Goal: Task Accomplishment & Management: Complete application form

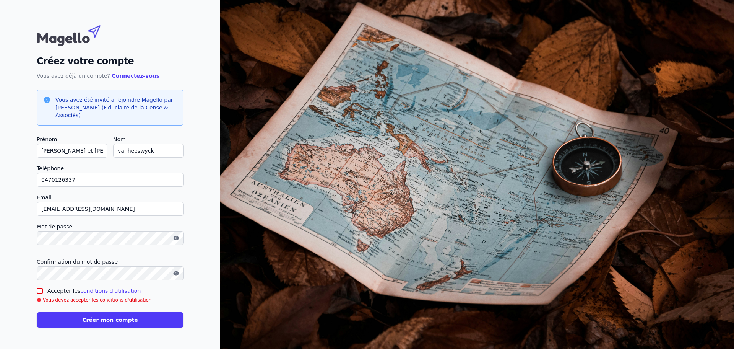
click at [43, 288] on input "Accepter les conditions d'utilisation" at bounding box center [40, 291] width 6 height 6
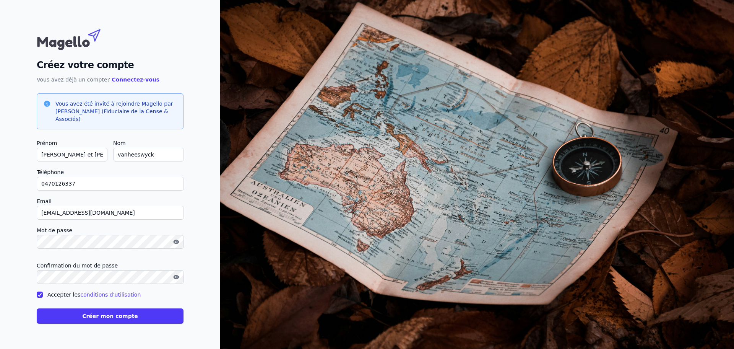
click at [43, 292] on input "Accepter les conditions d'utilisation" at bounding box center [40, 295] width 6 height 6
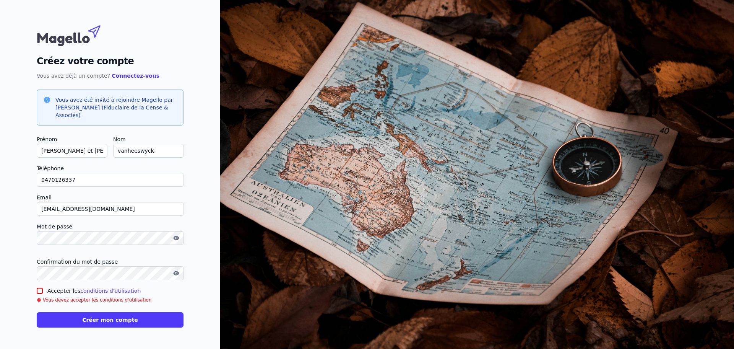
click at [43, 288] on input "Accepter les conditions d'utilisation" at bounding box center [40, 291] width 6 height 6
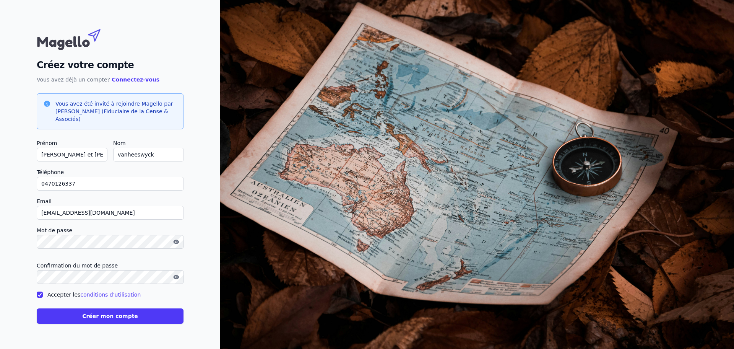
click at [43, 292] on input "Accepter les conditions d'utilisation" at bounding box center [40, 295] width 6 height 6
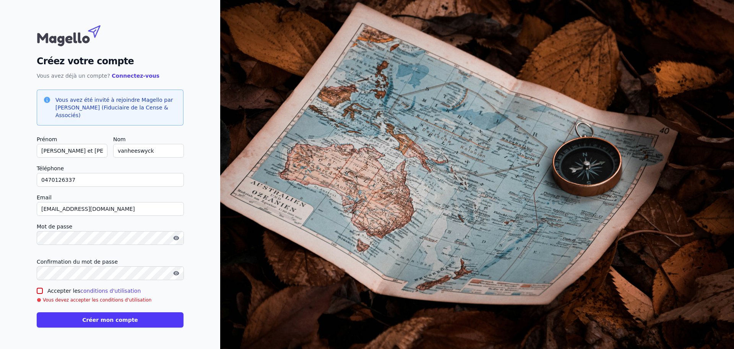
click at [43, 288] on input "Accepter les conditions d'utilisation" at bounding box center [40, 291] width 6 height 6
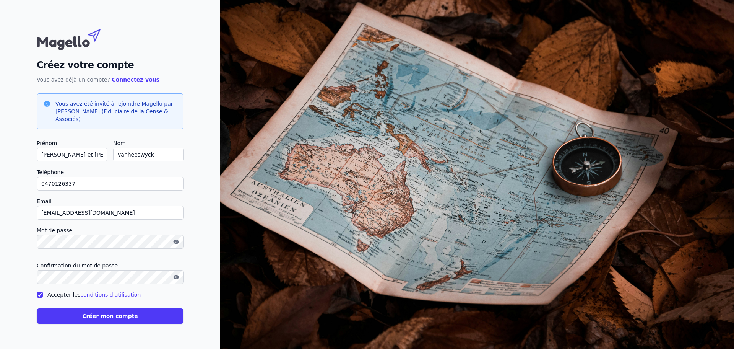
click at [43, 292] on input "Accepter les conditions d'utilisation" at bounding box center [40, 295] width 6 height 6
checkbox input "false"
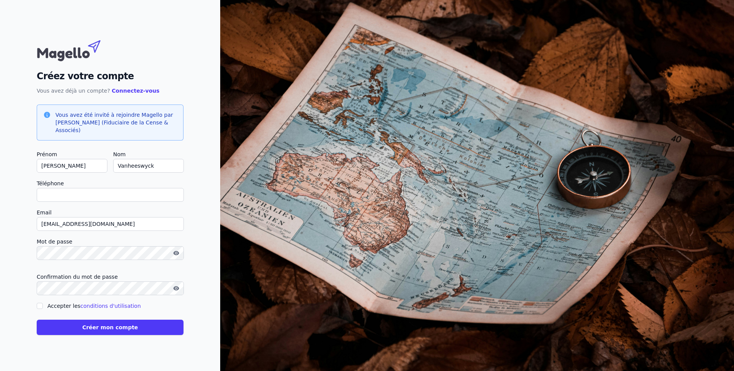
click at [184, 202] on input "Téléphone" at bounding box center [110, 195] width 147 height 14
type input "0470126337"
type input "[PERSON_NAME] et [PERSON_NAME]"
type input "vanheeswyck"
checkbox input "false"
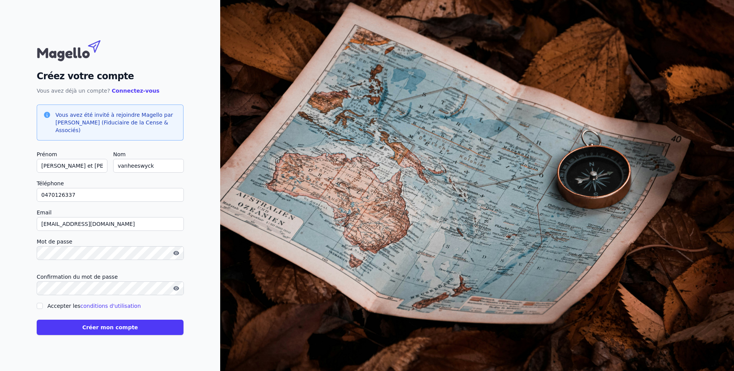
click at [220, 32] on div "Créez votre compte Vous avez déjà un compte? Connectez-vous Vous avez été invit…" at bounding box center [110, 185] width 220 height 371
